Goal: Check status: Check status

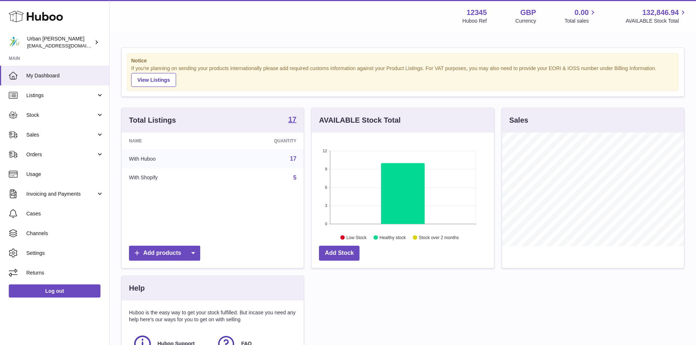
scroll to position [114, 182]
click at [27, 212] on span "Cases" at bounding box center [65, 214] width 78 height 7
click at [31, 133] on span "Sales" at bounding box center [61, 135] width 70 height 7
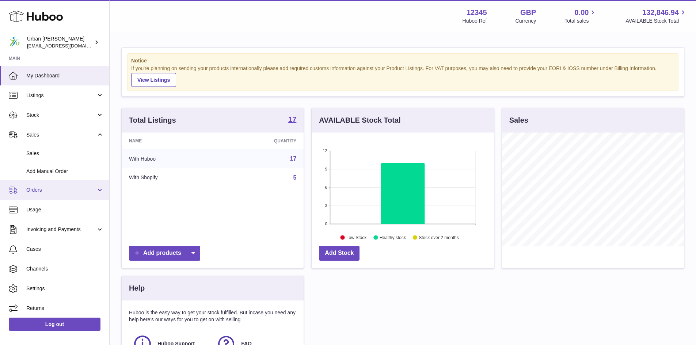
click at [33, 189] on span "Orders" at bounding box center [61, 190] width 70 height 7
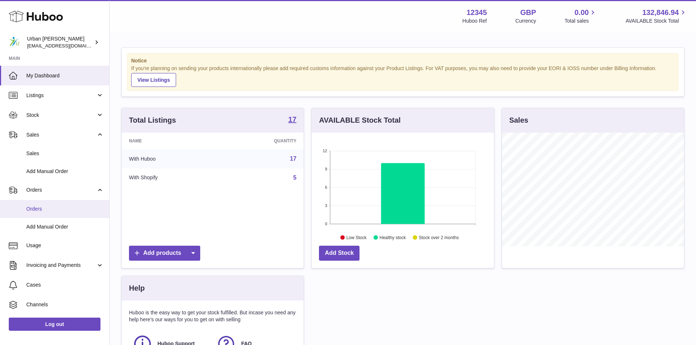
click at [33, 207] on span "Orders" at bounding box center [65, 209] width 78 height 7
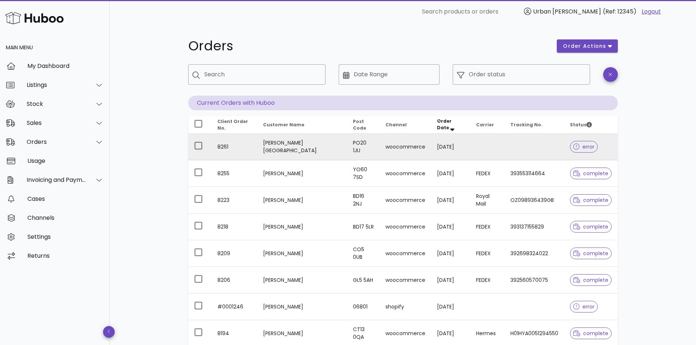
click at [588, 147] on span "error" at bounding box center [585, 146] width 22 height 5
